Goal: Task Accomplishment & Management: Manage account settings

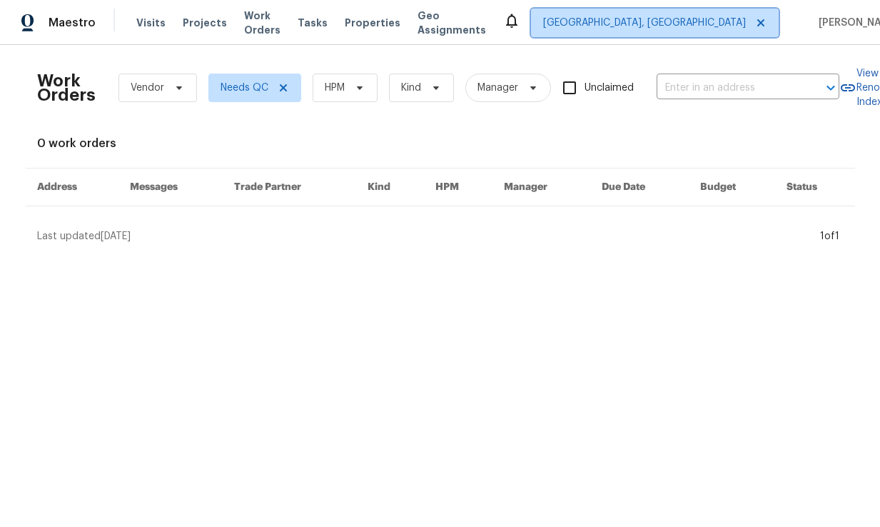
click at [682, 19] on span "[GEOGRAPHIC_DATA], [GEOGRAPHIC_DATA]" at bounding box center [644, 23] width 203 height 14
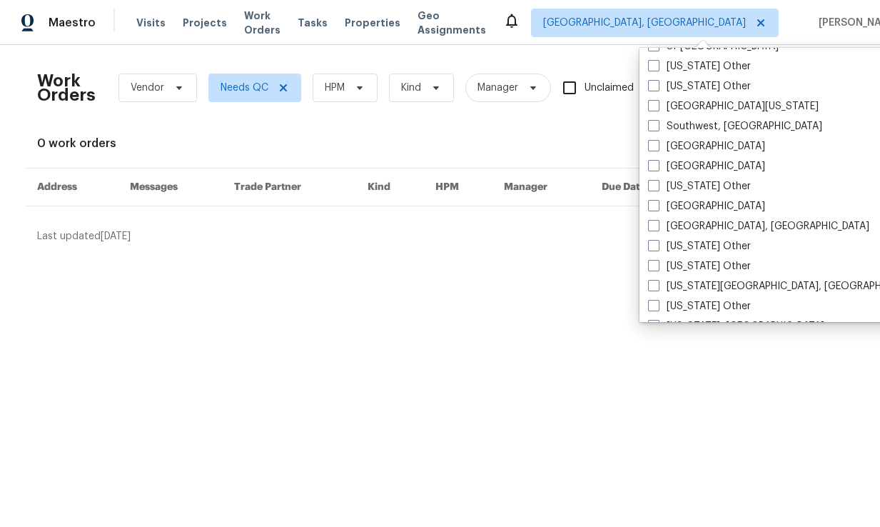
scroll to position [1999, 0]
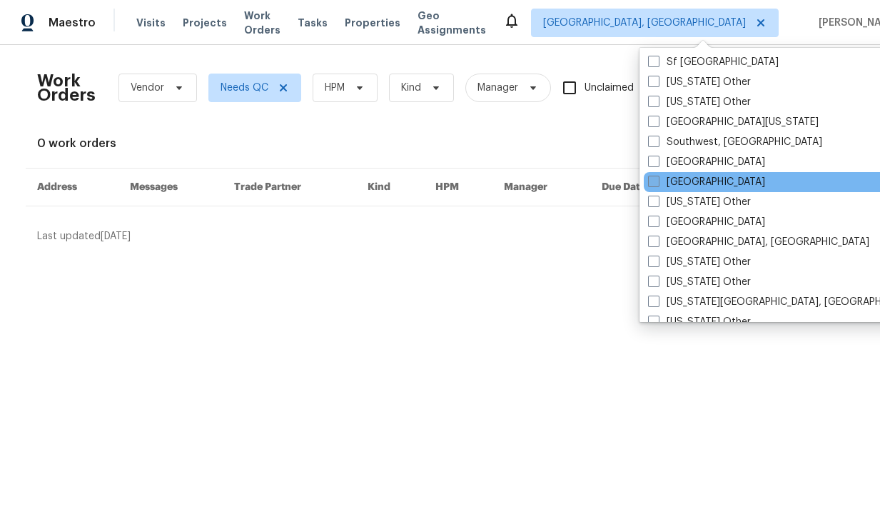
click at [654, 183] on span at bounding box center [653, 181] width 11 height 11
click at [654, 183] on input "[GEOGRAPHIC_DATA]" at bounding box center [652, 179] width 9 height 9
checkbox input "true"
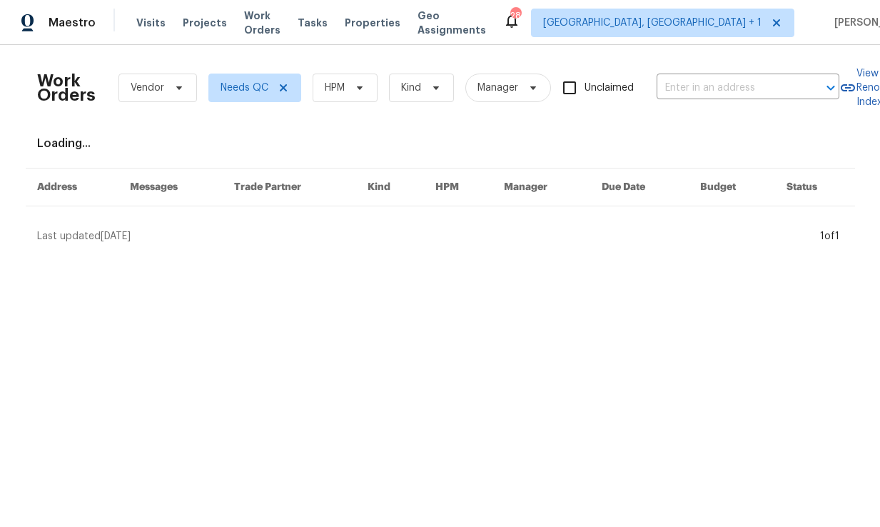
click at [572, 169] on th "Manager" at bounding box center [541, 187] width 98 height 38
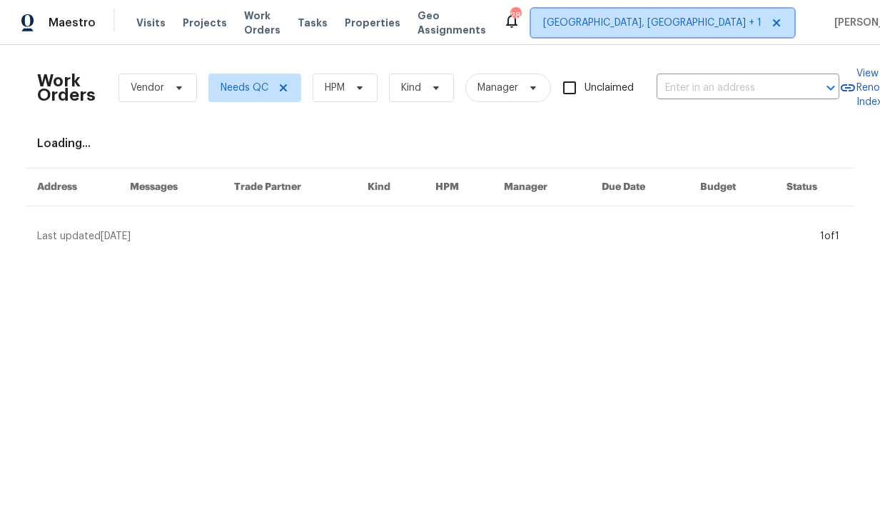
click at [668, 13] on span "[GEOGRAPHIC_DATA], [GEOGRAPHIC_DATA] + 1" at bounding box center [662, 23] width 263 height 29
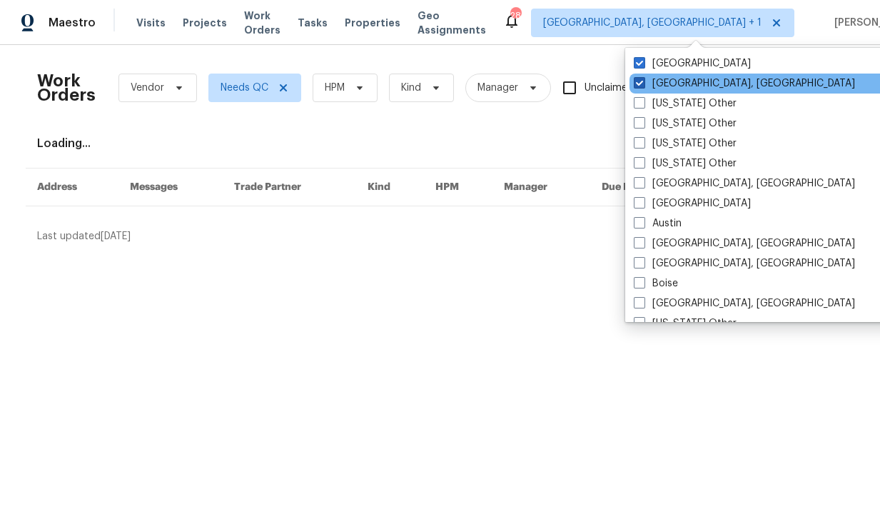
click at [639, 90] on label "[GEOGRAPHIC_DATA], [GEOGRAPHIC_DATA]" at bounding box center [744, 83] width 221 height 14
click at [639, 86] on input "[GEOGRAPHIC_DATA], [GEOGRAPHIC_DATA]" at bounding box center [638, 80] width 9 height 9
checkbox input "false"
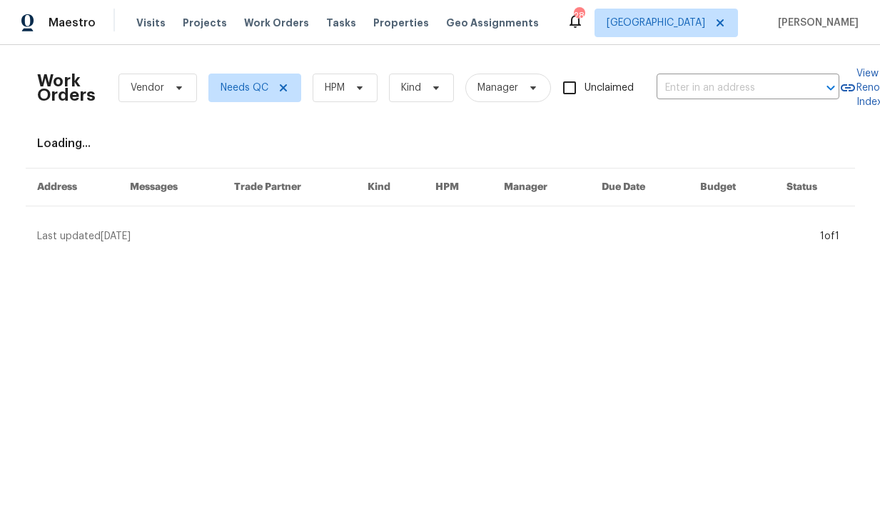
click at [557, 57] on div "Work Orders Vendor Needs QC HPM Kind Manager Unclaimed ​" at bounding box center [438, 87] width 802 height 63
click at [153, 23] on span "Visits" at bounding box center [150, 23] width 29 height 14
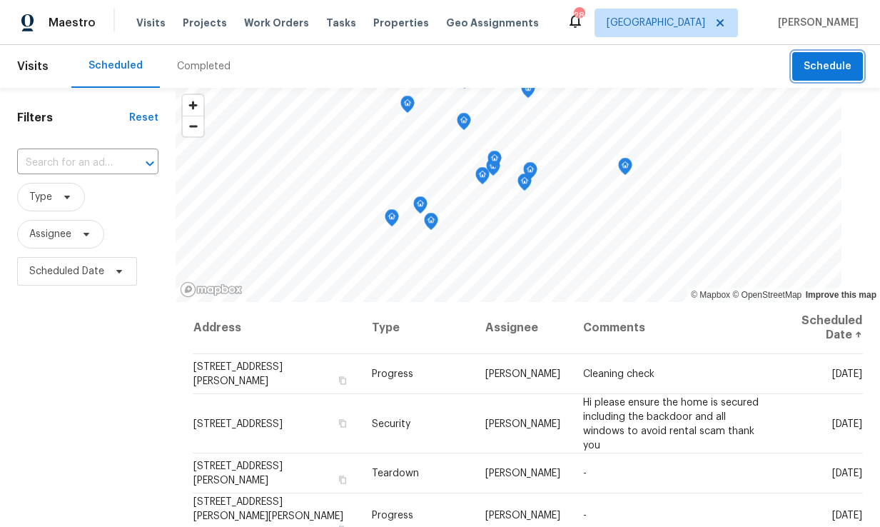
click at [821, 60] on span "Schedule" at bounding box center [827, 67] width 48 height 18
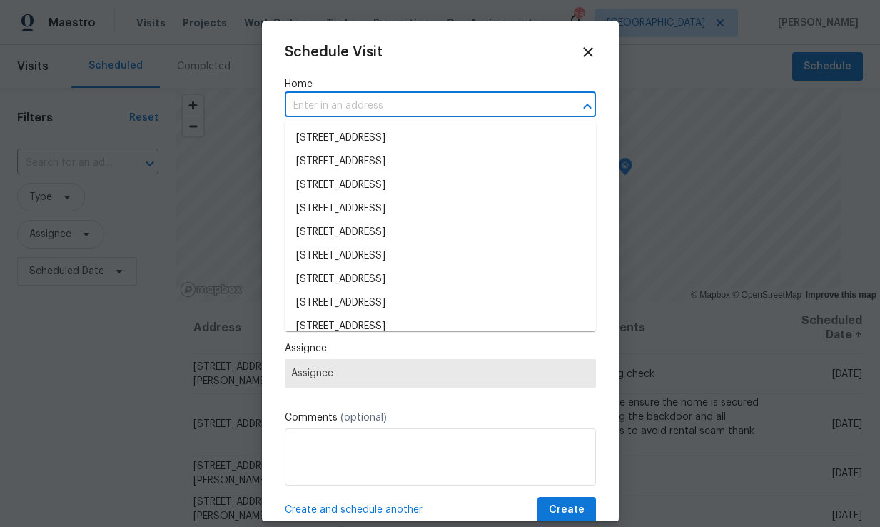
click at [370, 102] on input "text" at bounding box center [420, 106] width 271 height 22
type input "17"
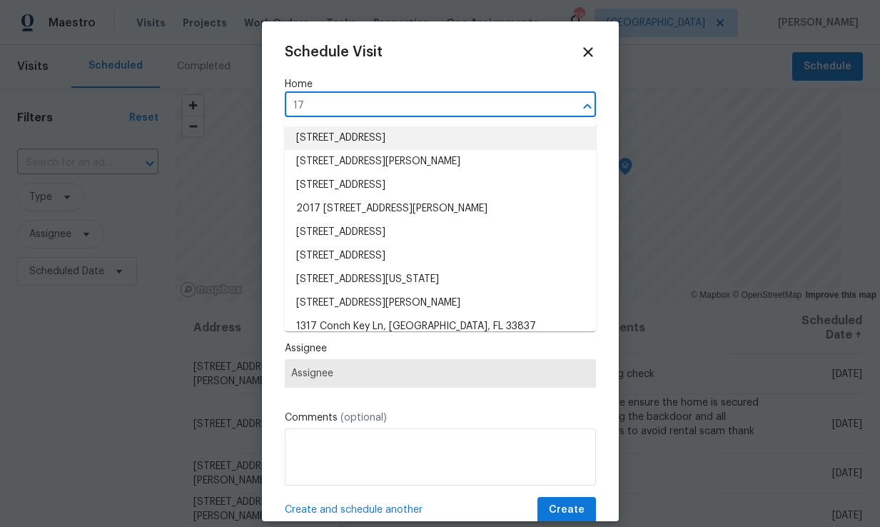
click at [390, 141] on li "[STREET_ADDRESS]" at bounding box center [440, 138] width 311 height 24
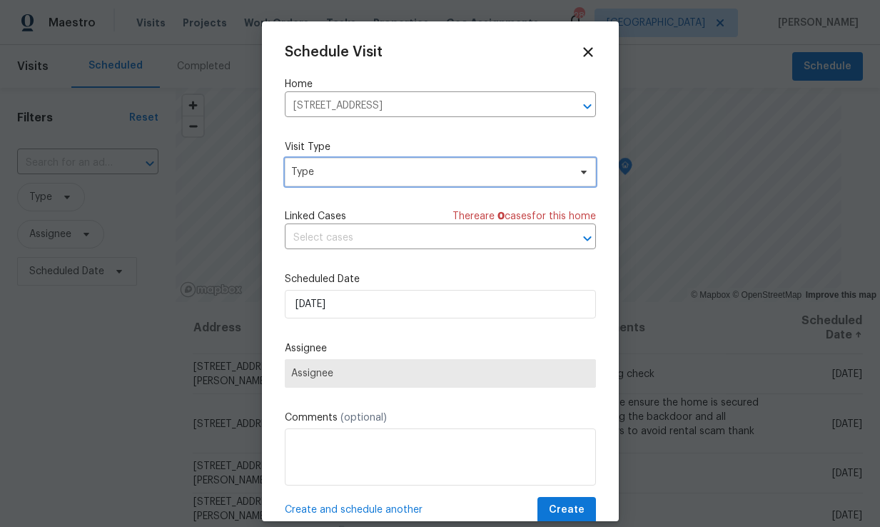
click at [584, 170] on icon at bounding box center [583, 171] width 11 height 11
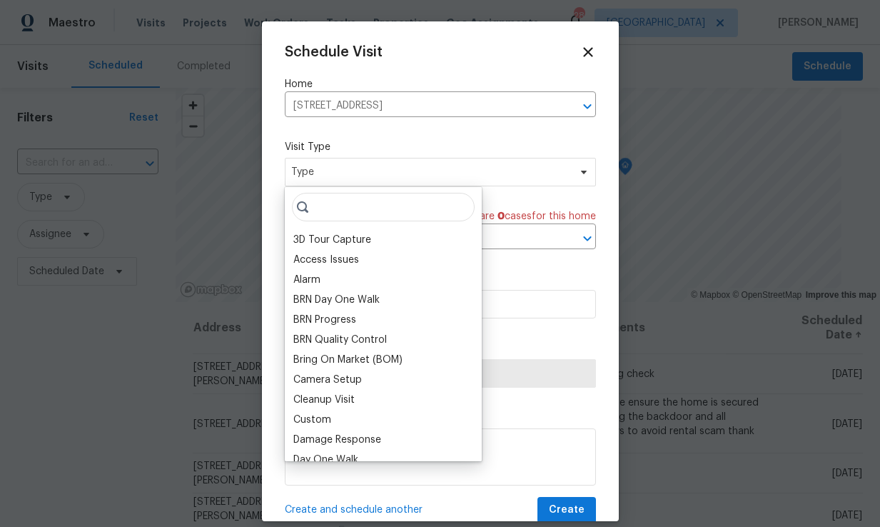
click at [361, 208] on input "search" at bounding box center [383, 207] width 183 height 29
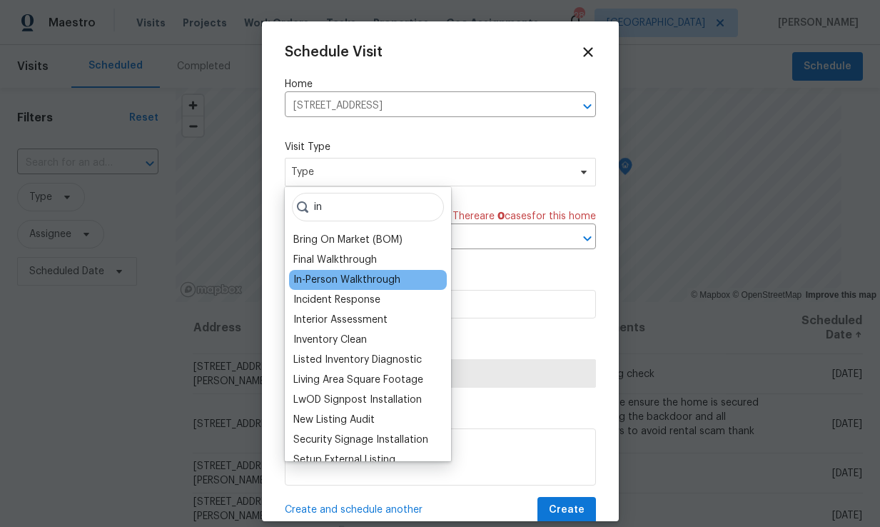
type input "in"
click at [380, 288] on div "In-Person Walkthrough" at bounding box center [368, 280] width 158 height 20
click at [377, 276] on div "In-Person Walkthrough" at bounding box center [346, 280] width 107 height 14
type input "[DATE] 10:21 pm"
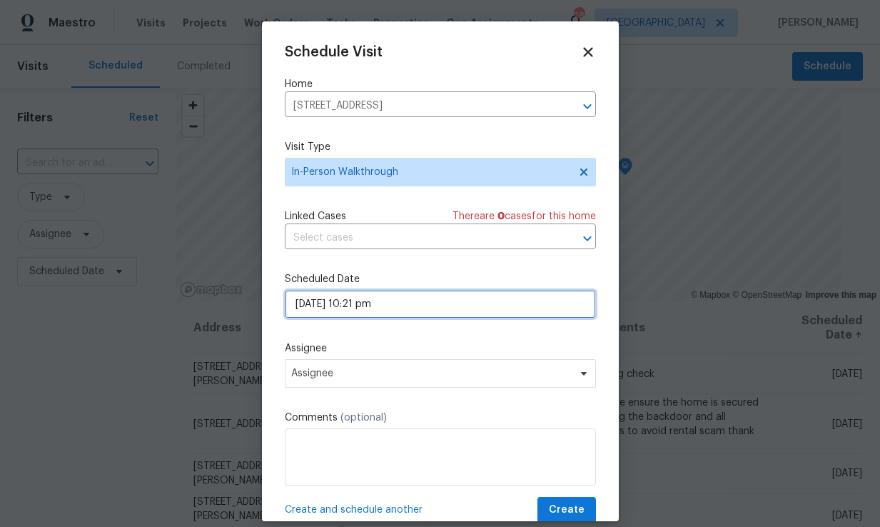
click at [422, 308] on input "[DATE] 10:21 pm" at bounding box center [440, 304] width 311 height 29
select select "pm"
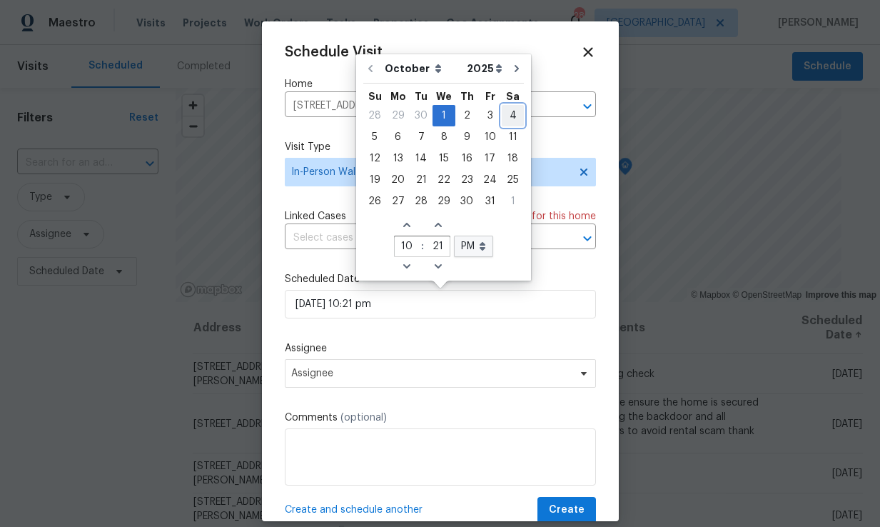
click at [507, 113] on div "4" at bounding box center [513, 116] width 22 height 20
type input "[DATE] 10:21 pm"
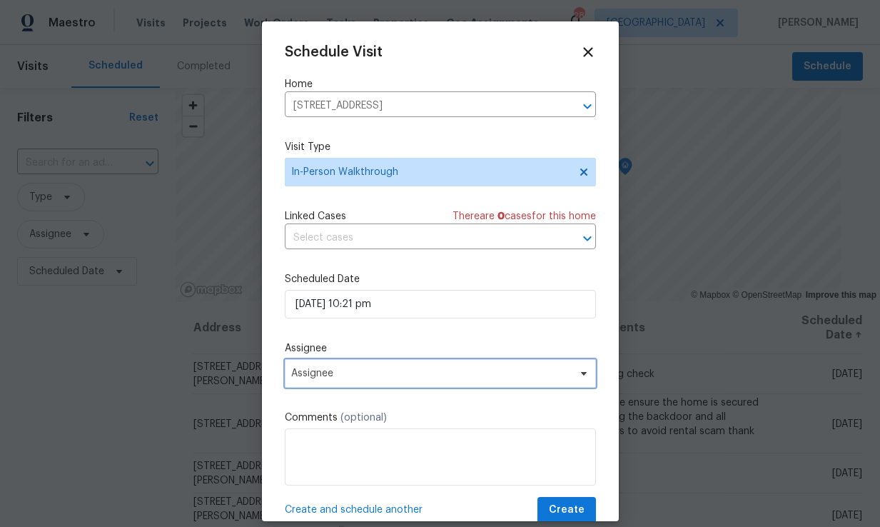
click at [574, 374] on span at bounding box center [582, 372] width 16 height 11
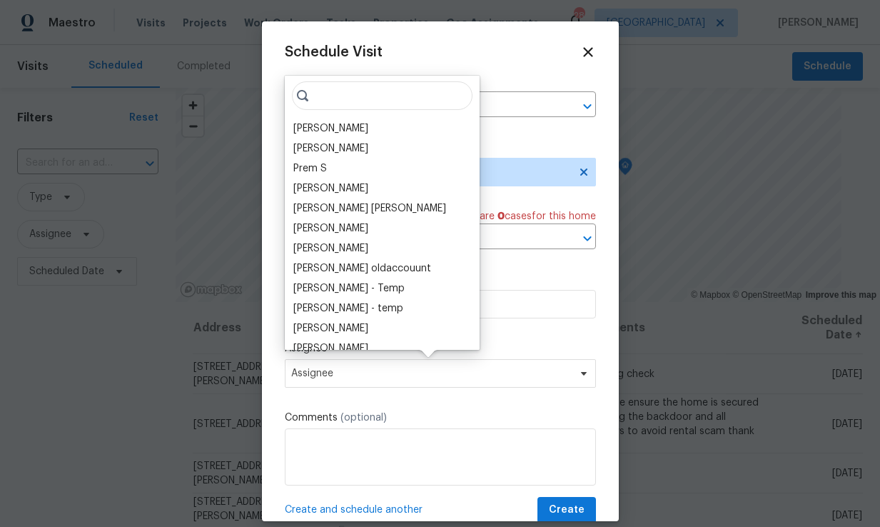
click at [344, 96] on input "search" at bounding box center [382, 95] width 181 height 29
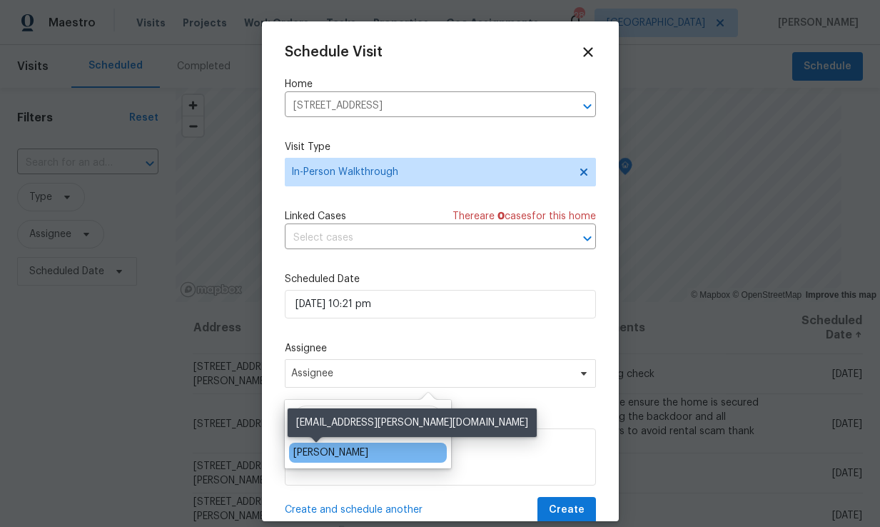
type input "mat"
click at [326, 448] on div "[PERSON_NAME]" at bounding box center [330, 452] width 75 height 14
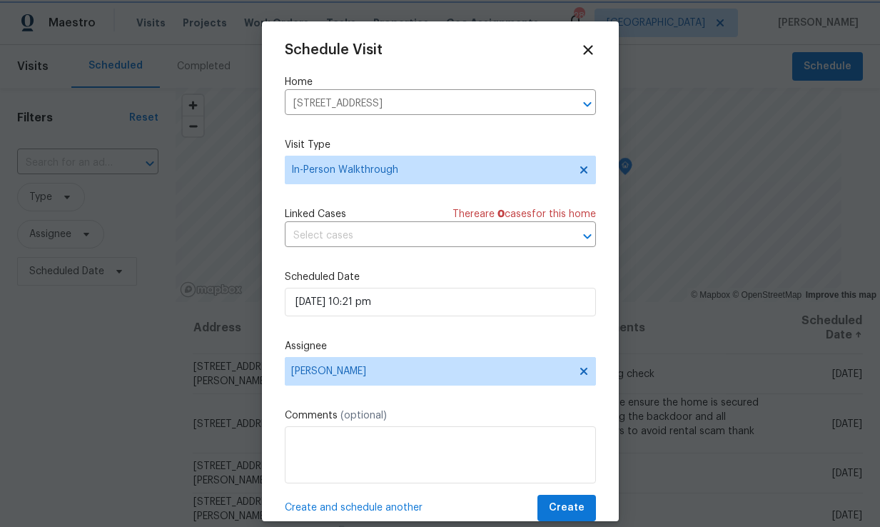
scroll to position [26, 0]
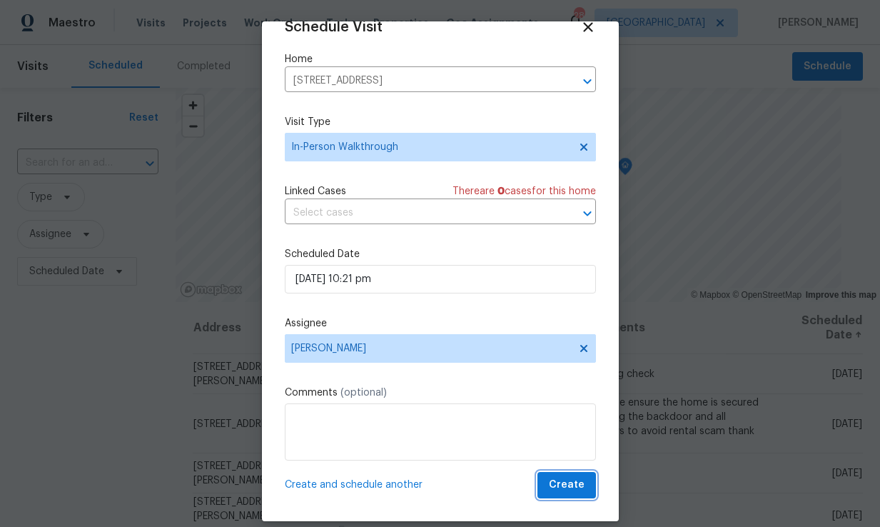
click at [575, 487] on span "Create" at bounding box center [567, 485] width 36 height 18
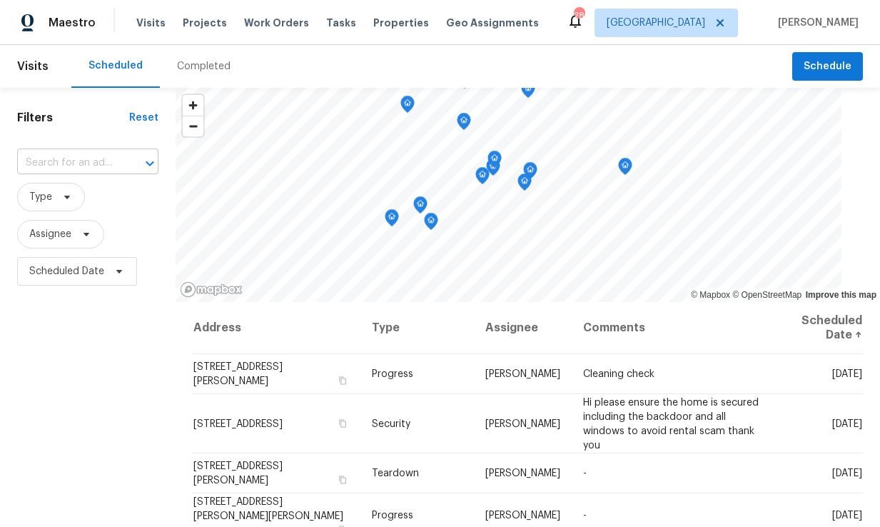
click at [109, 161] on input "text" at bounding box center [67, 163] width 101 height 22
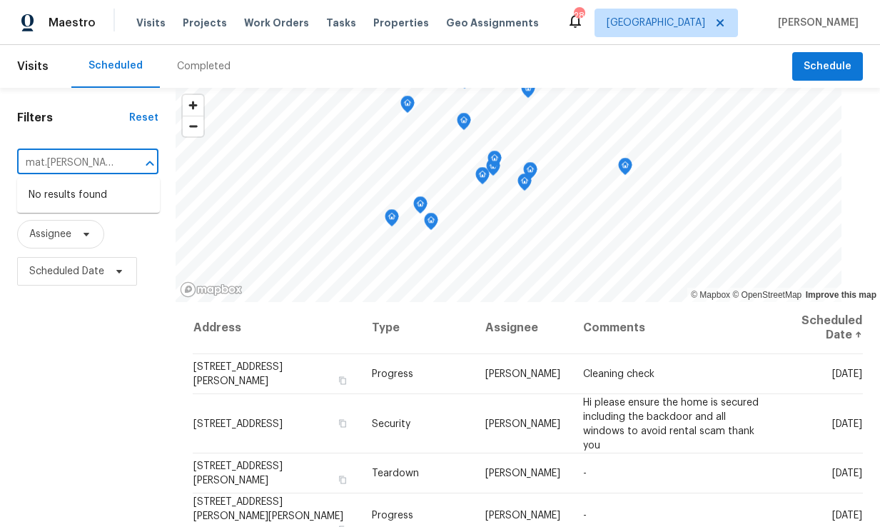
type input "mat.[PERSON_NAME]"
click at [107, 112] on h1 "Filters" at bounding box center [73, 118] width 112 height 14
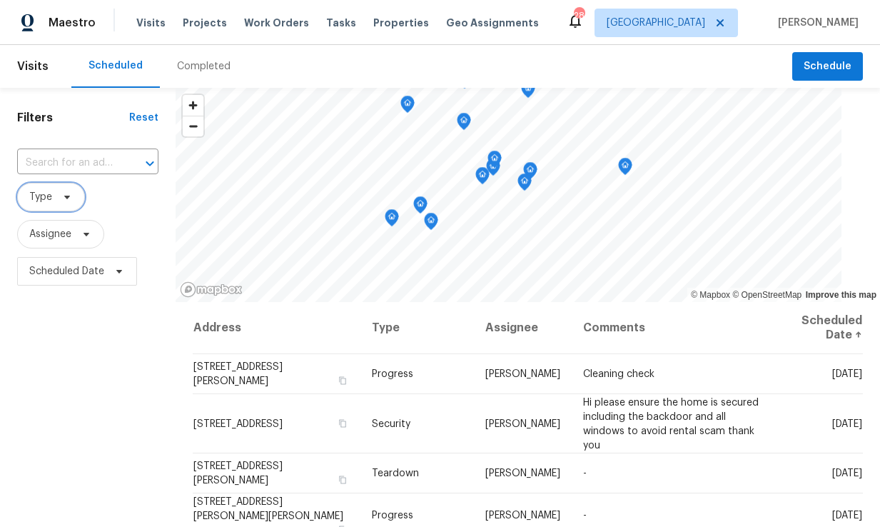
click at [66, 197] on icon at bounding box center [67, 198] width 6 height 4
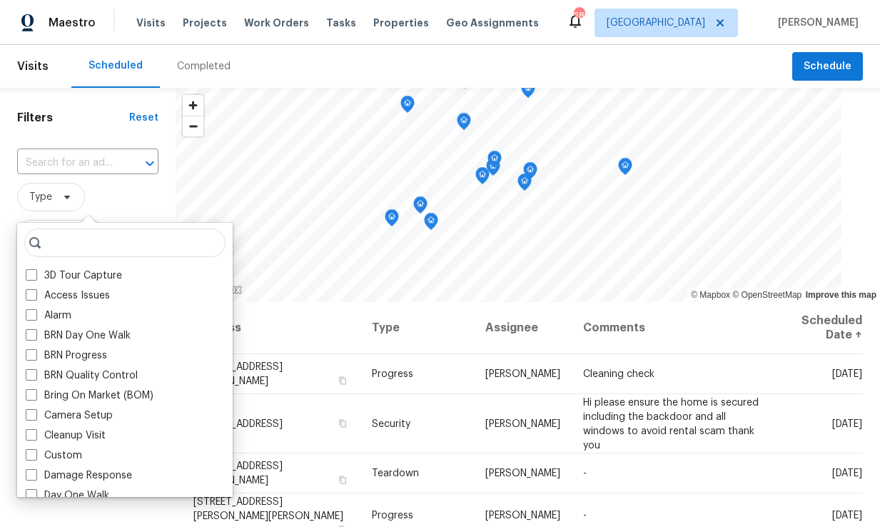
click at [110, 193] on span "Type" at bounding box center [87, 197] width 141 height 29
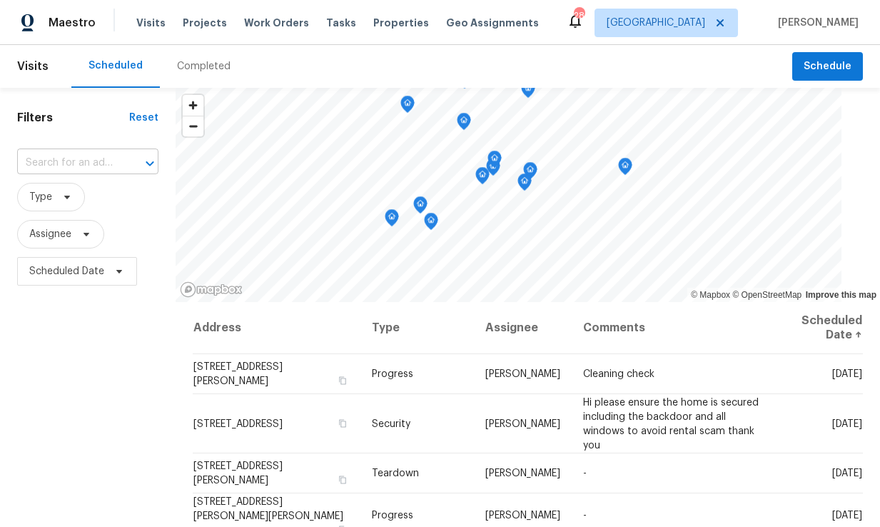
click at [151, 159] on icon "Open" at bounding box center [149, 163] width 17 height 17
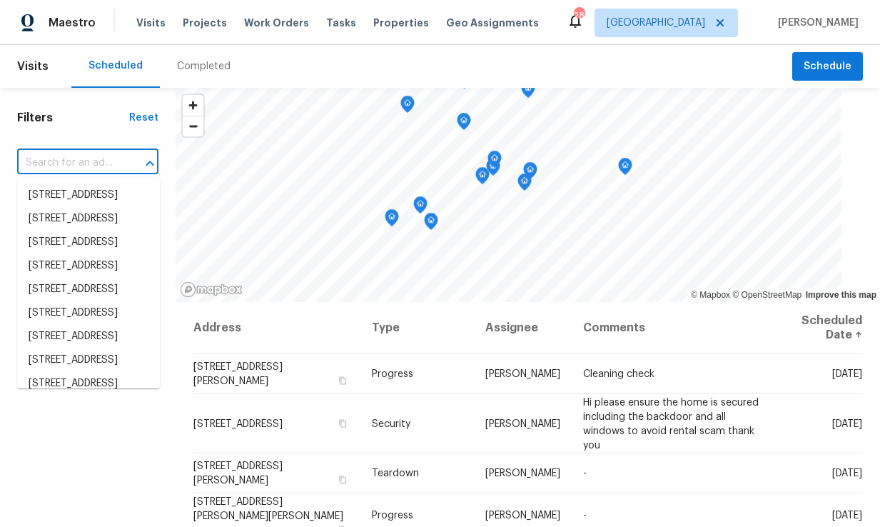
click at [111, 138] on div "Filters Reset ​ Type Assignee Scheduled Date" at bounding box center [88, 405] width 176 height 635
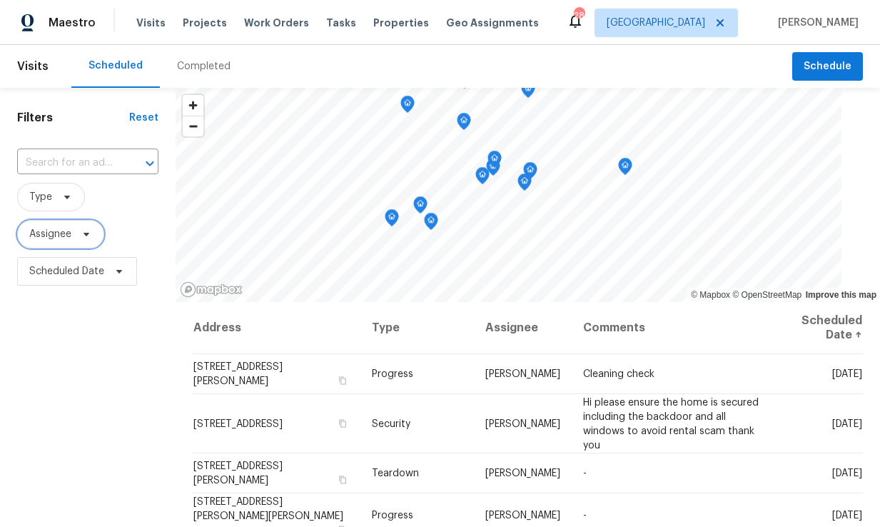
click at [91, 234] on icon at bounding box center [86, 233] width 11 height 11
click at [87, 278] on input "search" at bounding box center [100, 279] width 152 height 29
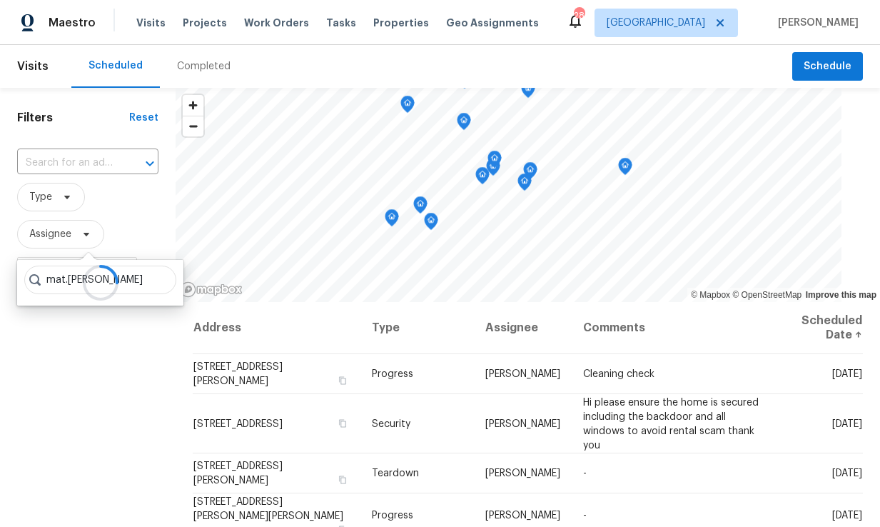
type input "mat.[PERSON_NAME]"
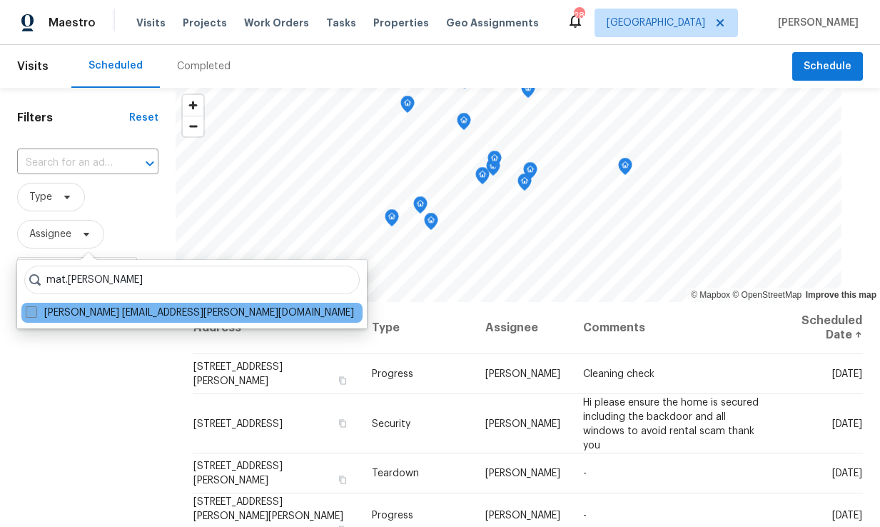
click at [81, 310] on label "[PERSON_NAME] [EMAIL_ADDRESS][PERSON_NAME][DOMAIN_NAME]" at bounding box center [190, 312] width 328 height 14
click at [35, 310] on input "[PERSON_NAME] [EMAIL_ADDRESS][PERSON_NAME][DOMAIN_NAME]" at bounding box center [30, 309] width 9 height 9
checkbox input "true"
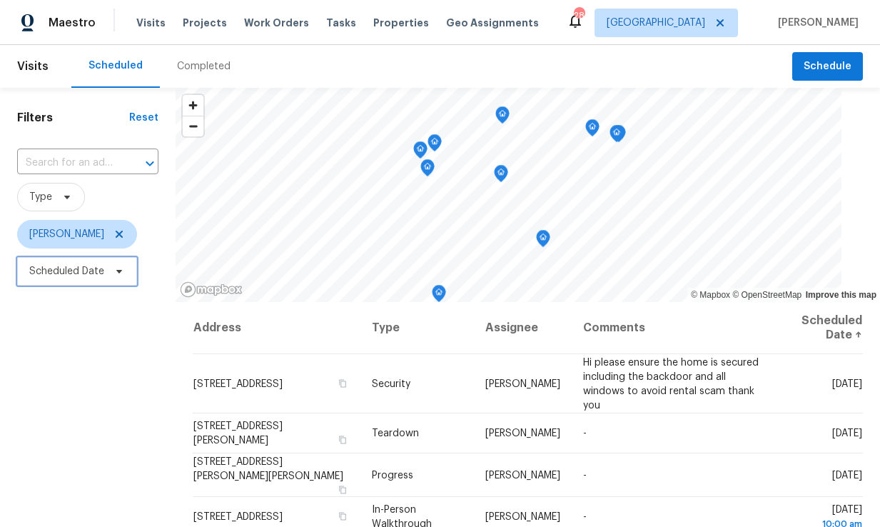
click at [123, 269] on icon at bounding box center [118, 270] width 11 height 11
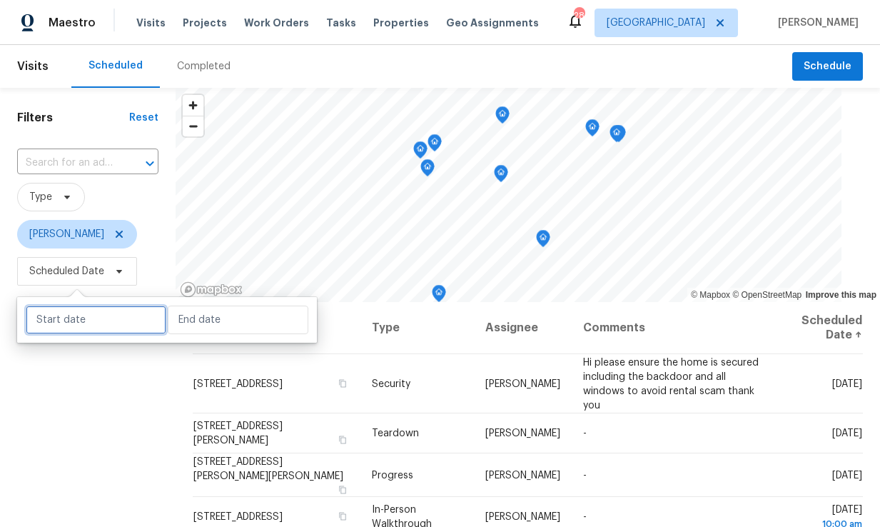
click at [108, 316] on input "text" at bounding box center [96, 319] width 141 height 29
select select "9"
select select "2025"
select select "10"
select select "2025"
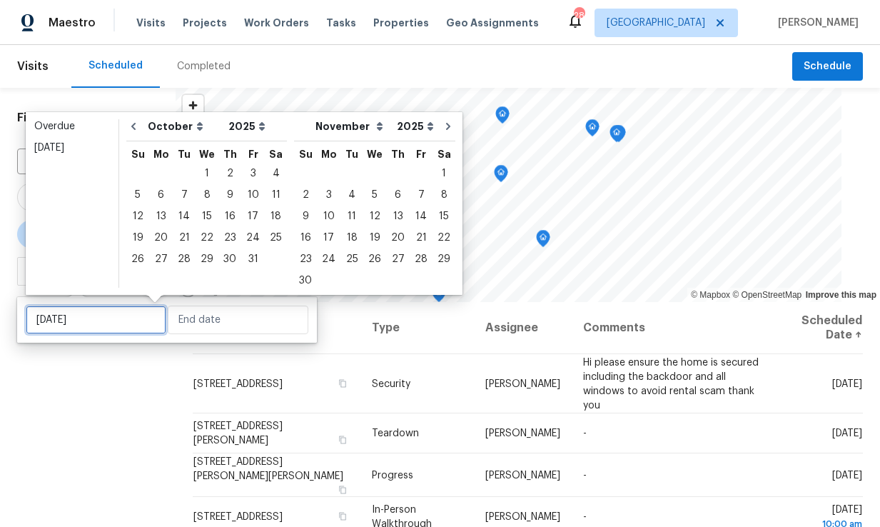
type input "[DATE]"
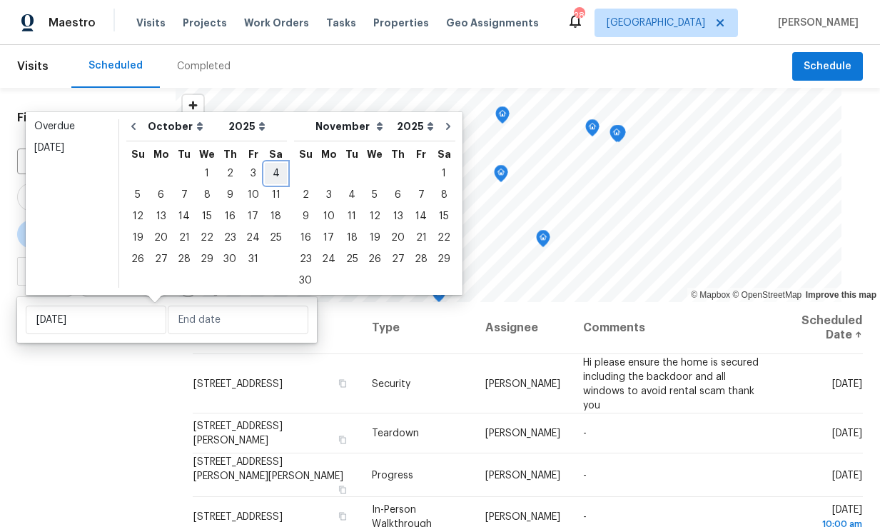
click at [265, 176] on div "4" at bounding box center [276, 173] width 22 height 20
type input "[DATE]"
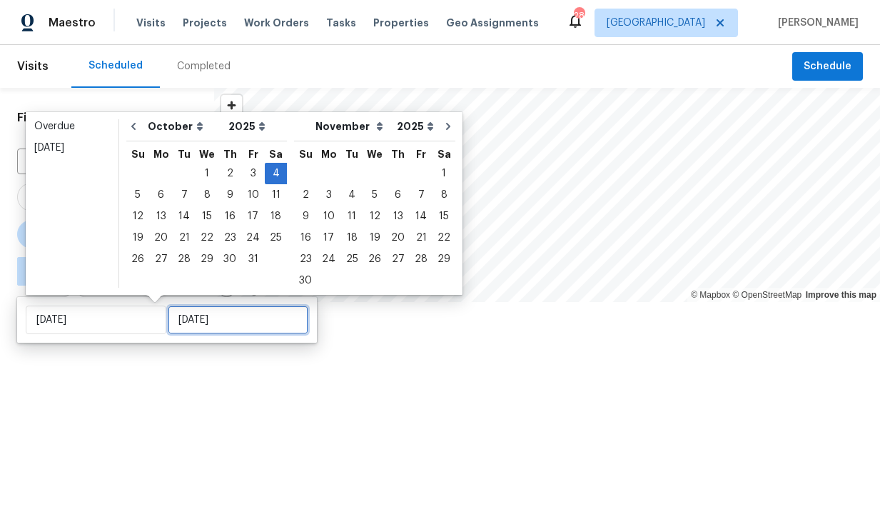
type input "[DATE]"
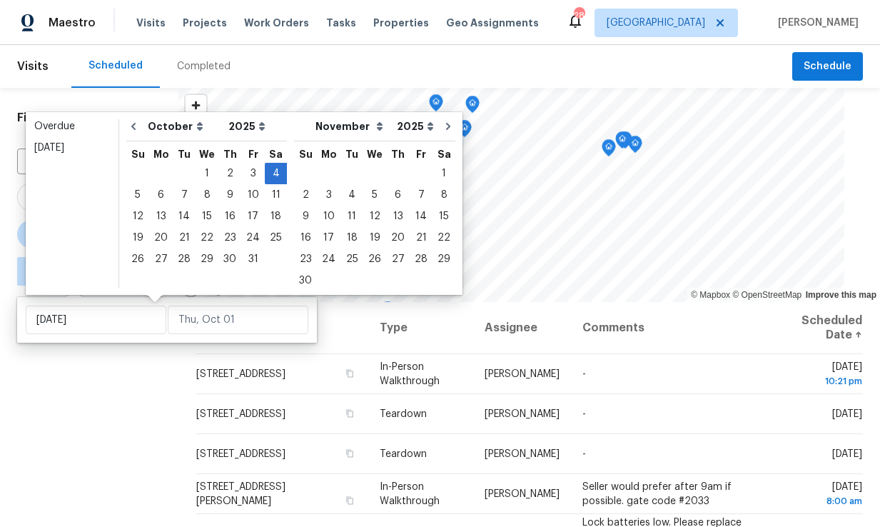
click at [75, 407] on div "Filters Reset ​ Type [PERSON_NAME] [DATE] - ∞" at bounding box center [89, 405] width 178 height 635
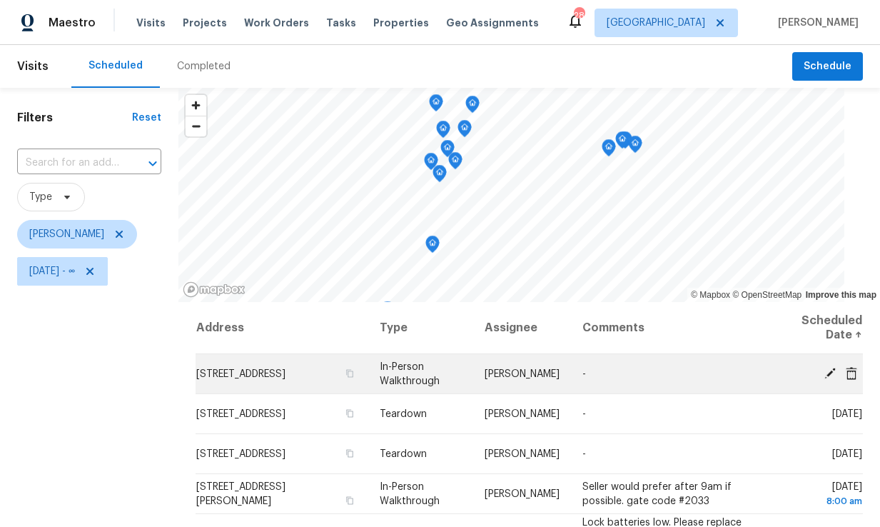
click at [853, 375] on icon at bounding box center [851, 372] width 11 height 13
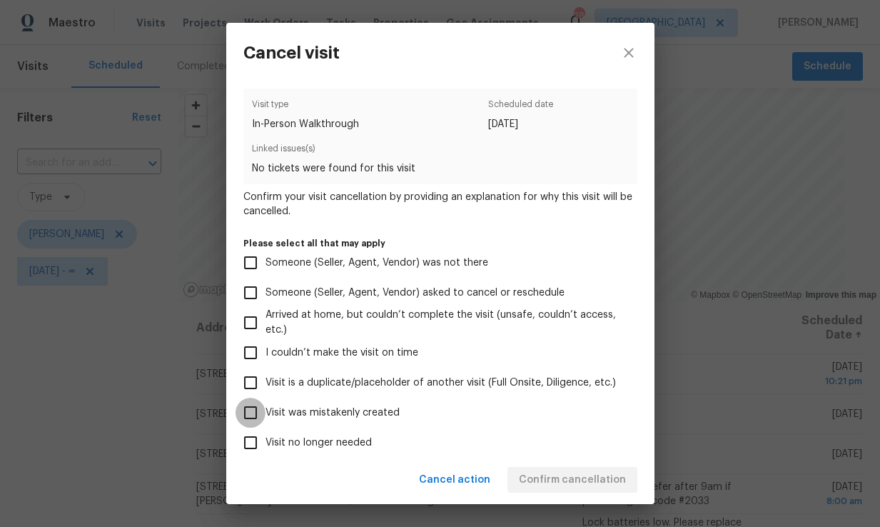
click at [250, 410] on input "Visit was mistakenly created" at bounding box center [250, 412] width 30 height 30
checkbox input "true"
click at [586, 472] on span "Confirm cancellation" at bounding box center [572, 480] width 107 height 18
